Goal: Task Accomplishment & Management: Use online tool/utility

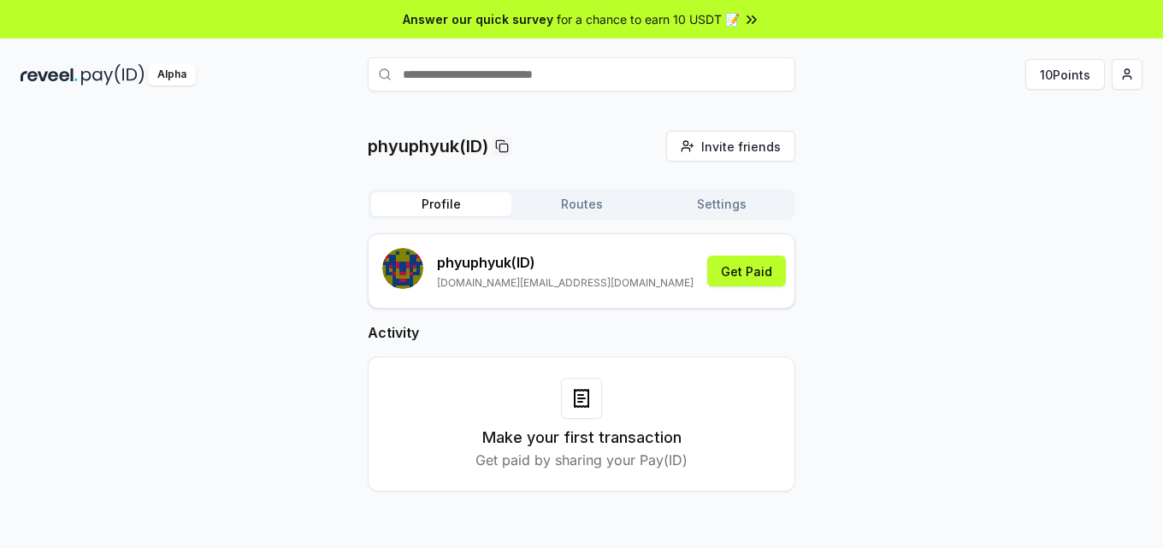
click at [579, 209] on button "Routes" at bounding box center [581, 204] width 140 height 24
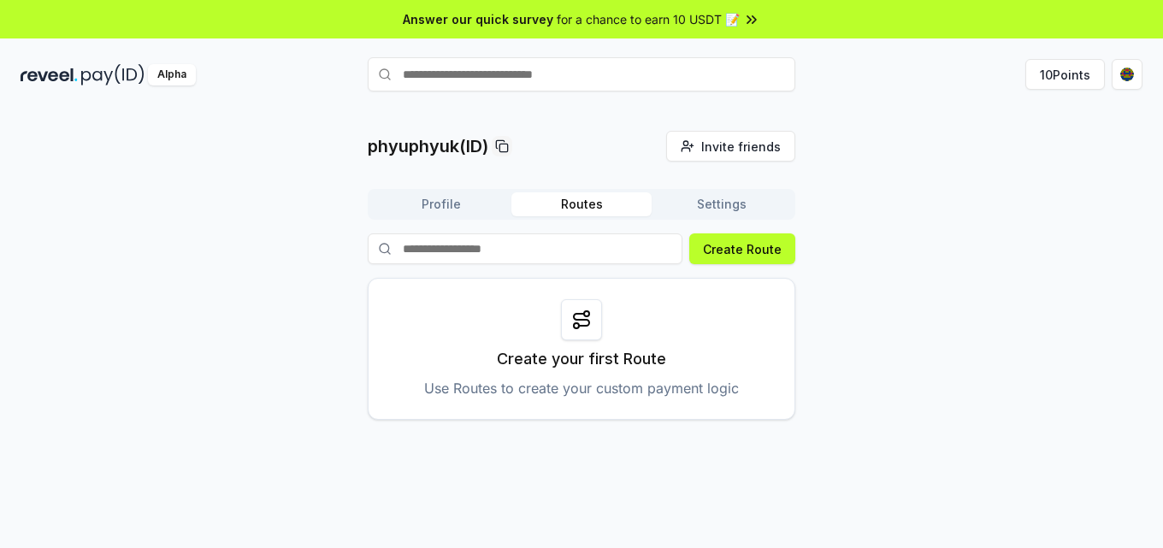
click at [581, 333] on div at bounding box center [581, 319] width 41 height 41
click at [578, 383] on p "Use Routes to create your custom payment logic" at bounding box center [581, 388] width 315 height 21
click at [746, 243] on button "Create Route" at bounding box center [742, 248] width 106 height 31
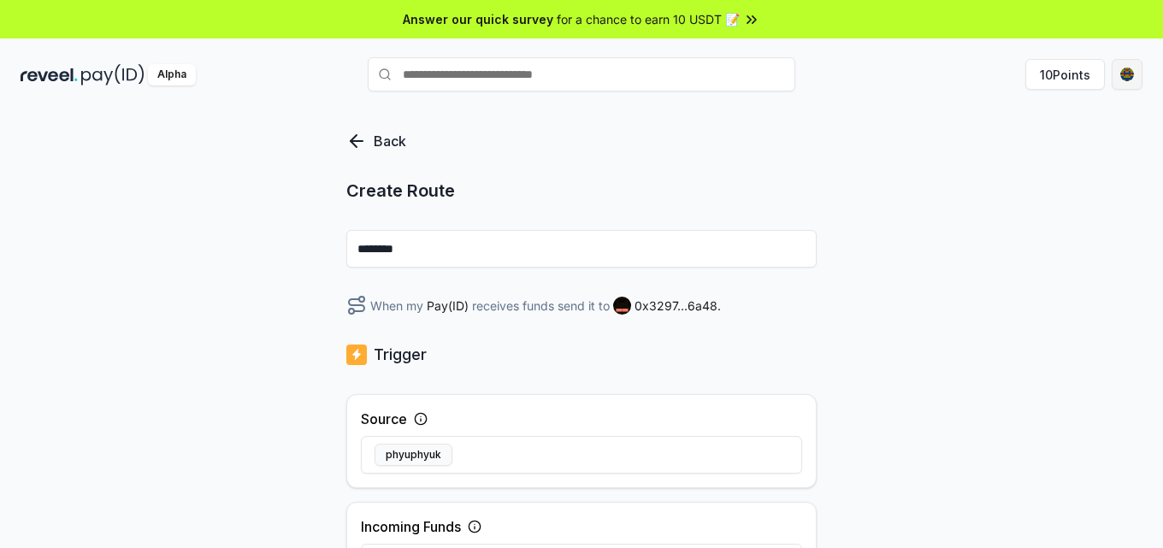
click at [1120, 72] on html "Answer our quick survey for a chance to earn 10 USDT 📝 Alpha 10 Points Back Cre…" at bounding box center [581, 274] width 1163 height 548
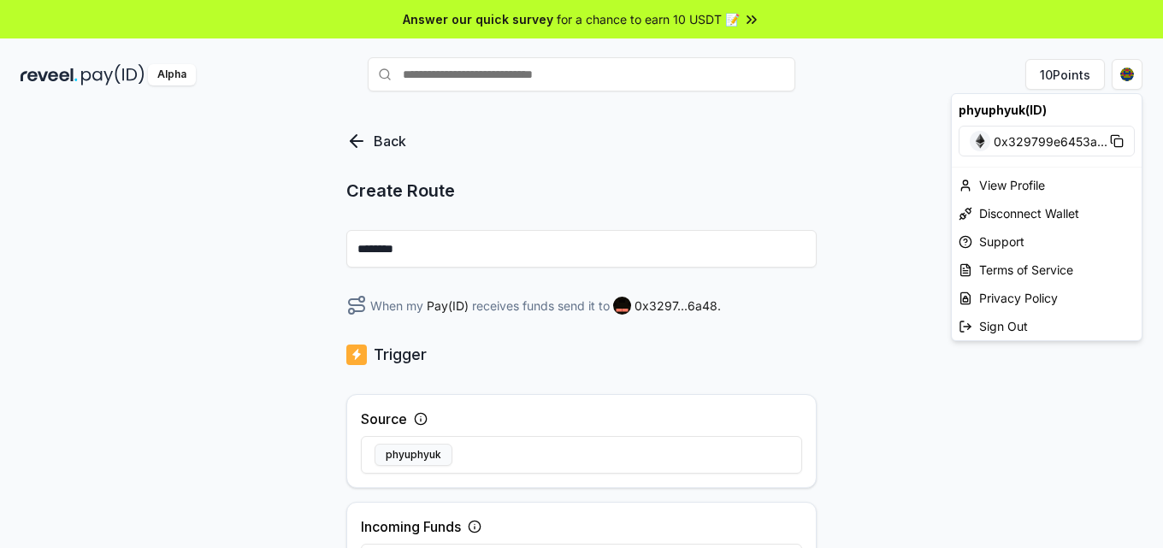
click at [828, 329] on html "Answer our quick survey for a chance to earn 10 USDT 📝 Alpha 10 Points Back Cre…" at bounding box center [581, 274] width 1163 height 548
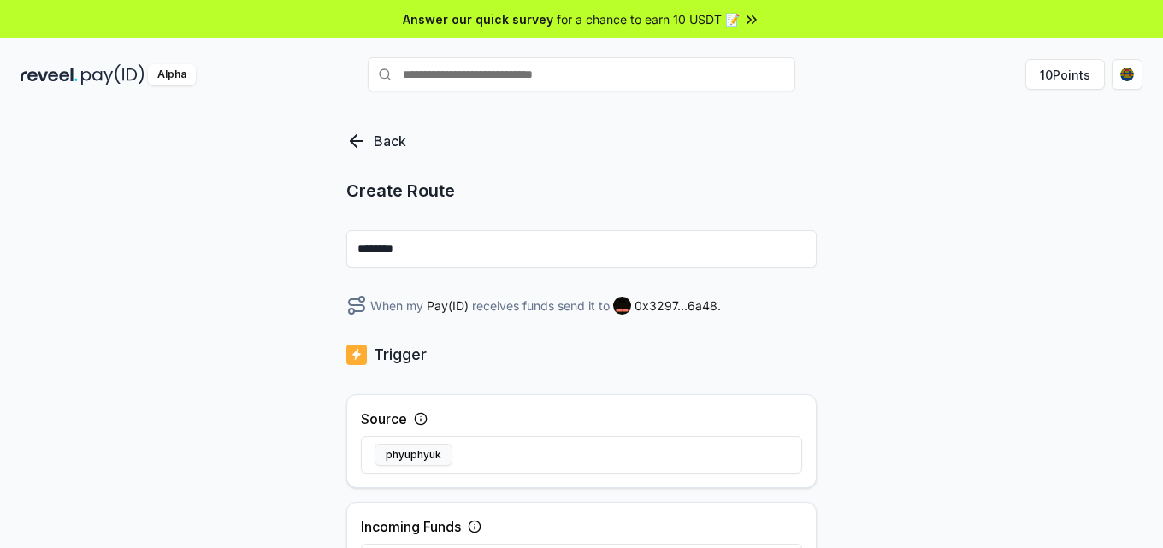
click at [351, 137] on icon at bounding box center [356, 141] width 21 height 21
